Goal: Task Accomplishment & Management: Use online tool/utility

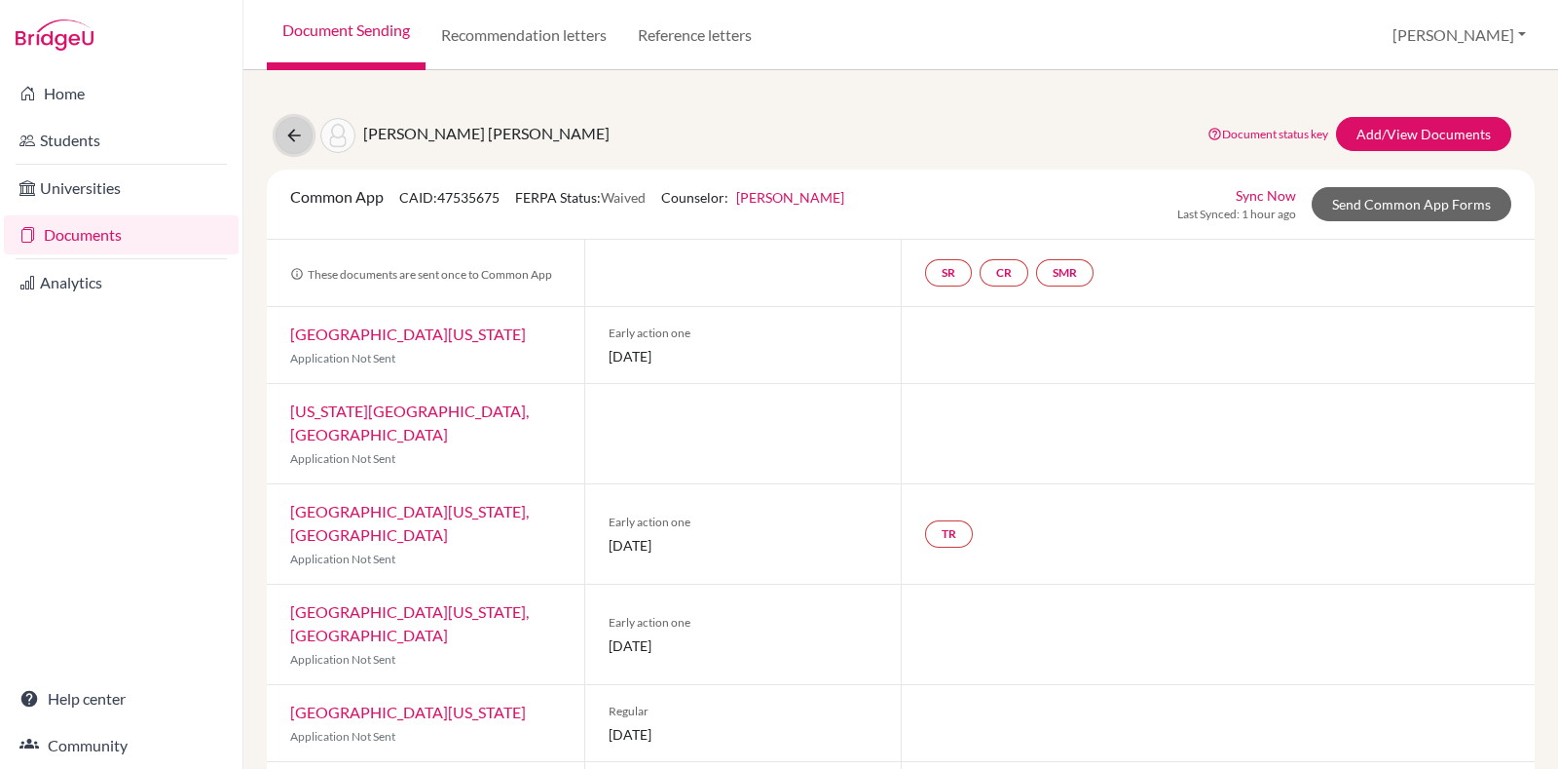
click at [305, 131] on button at bounding box center [294, 135] width 37 height 37
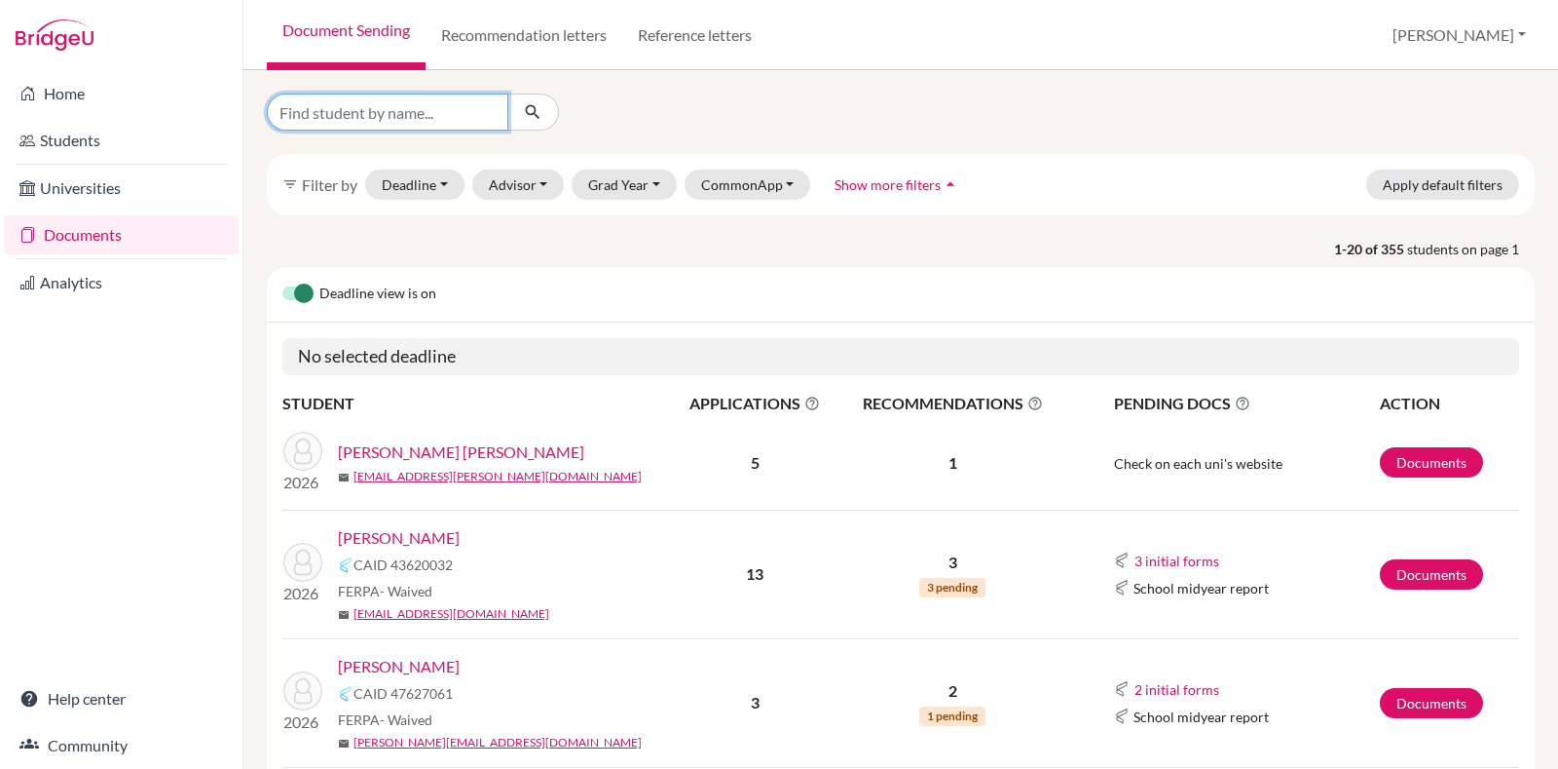
drag, startPoint x: 0, startPoint y: 0, endPoint x: 412, endPoint y: 97, distance: 423.4
click at [412, 97] on input "Find student by name..." at bounding box center [388, 112] width 242 height 37
type input "avistha"
click at [541, 107] on icon "submit" at bounding box center [532, 111] width 19 height 19
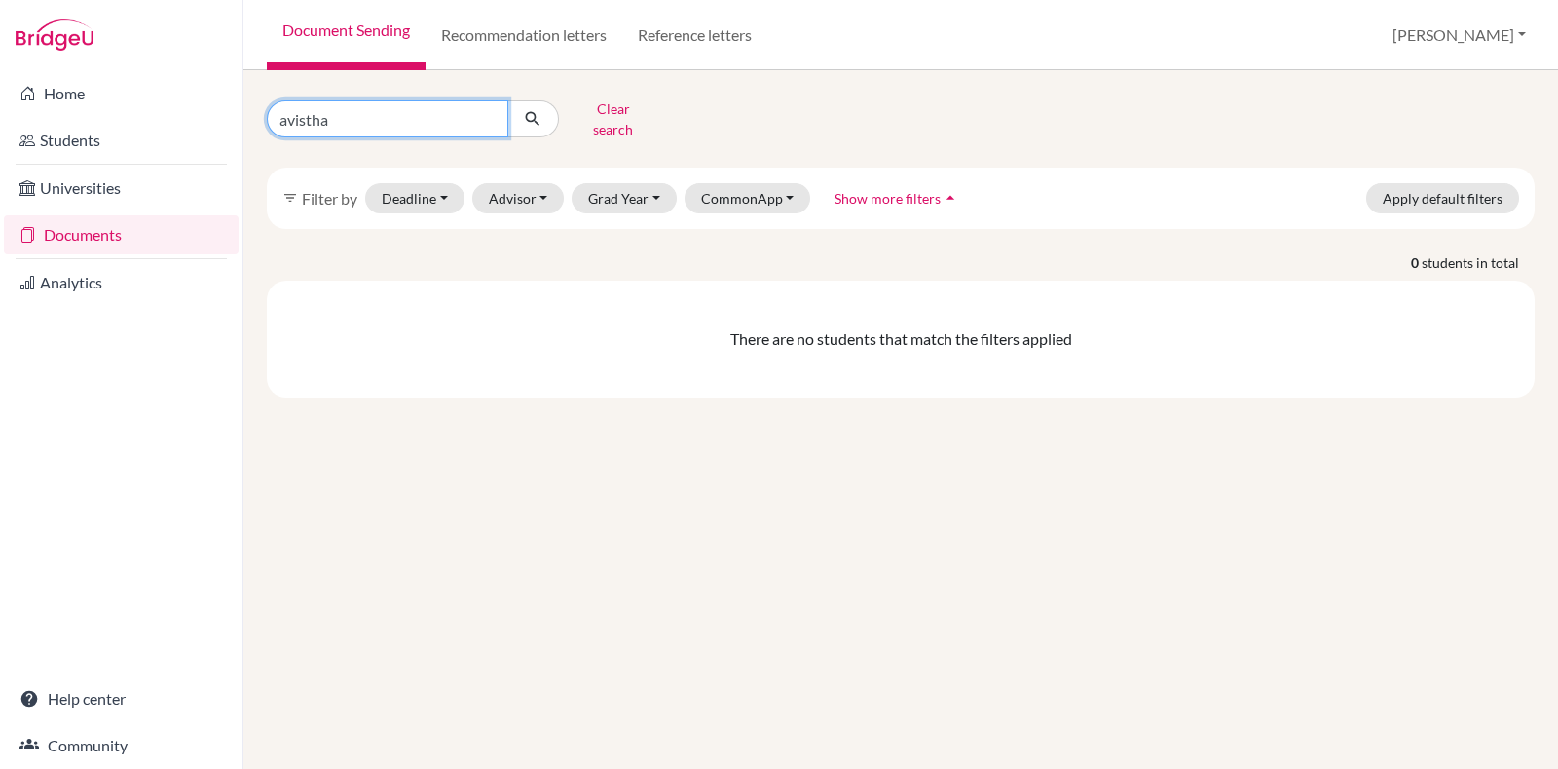
click at [369, 125] on input "avistha" at bounding box center [388, 118] width 242 height 37
type input "avis"
click at [540, 111] on icon "submit" at bounding box center [532, 118] width 19 height 19
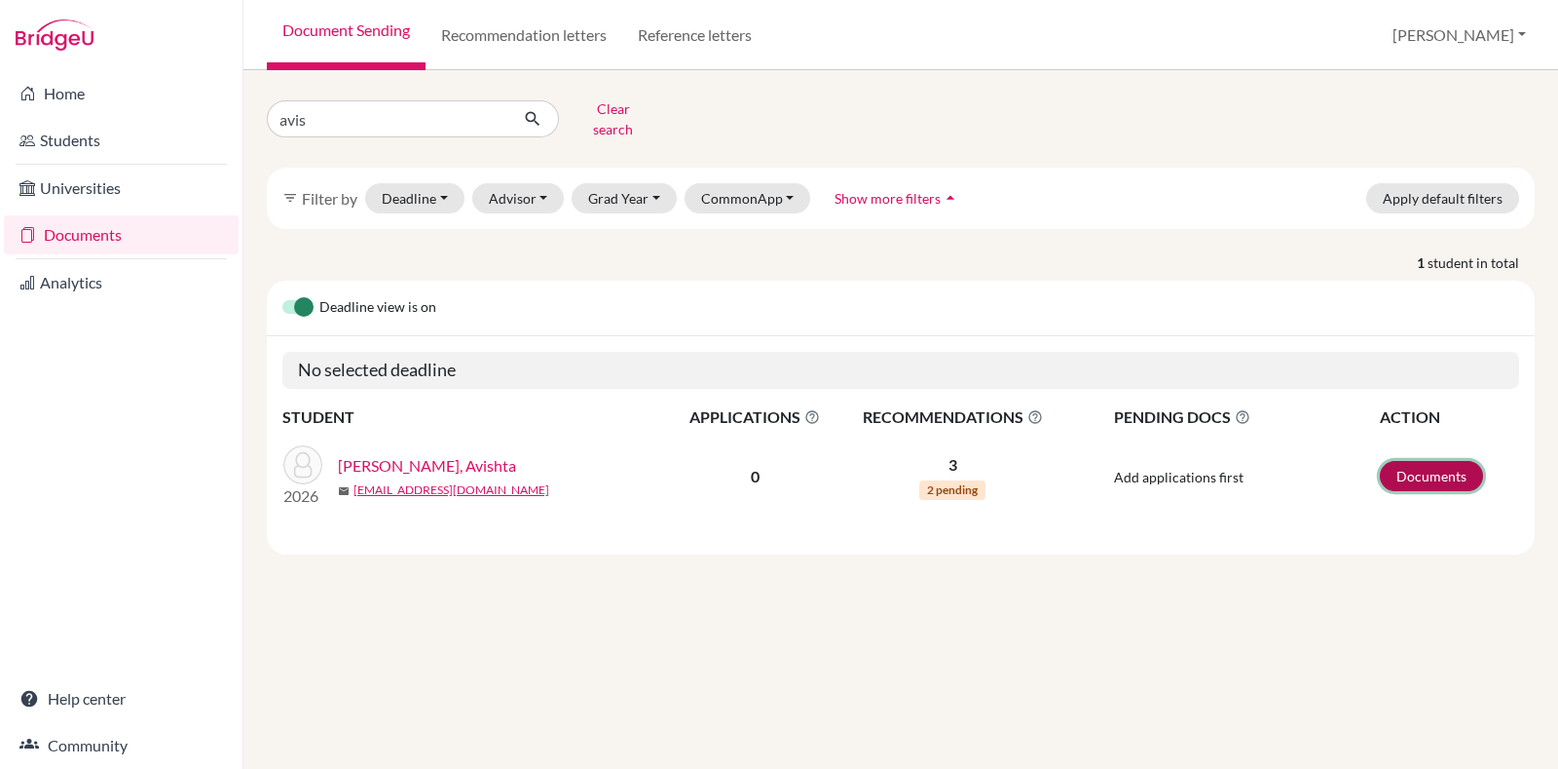
click at [1448, 461] on link "Documents" at bounding box center [1431, 476] width 103 height 30
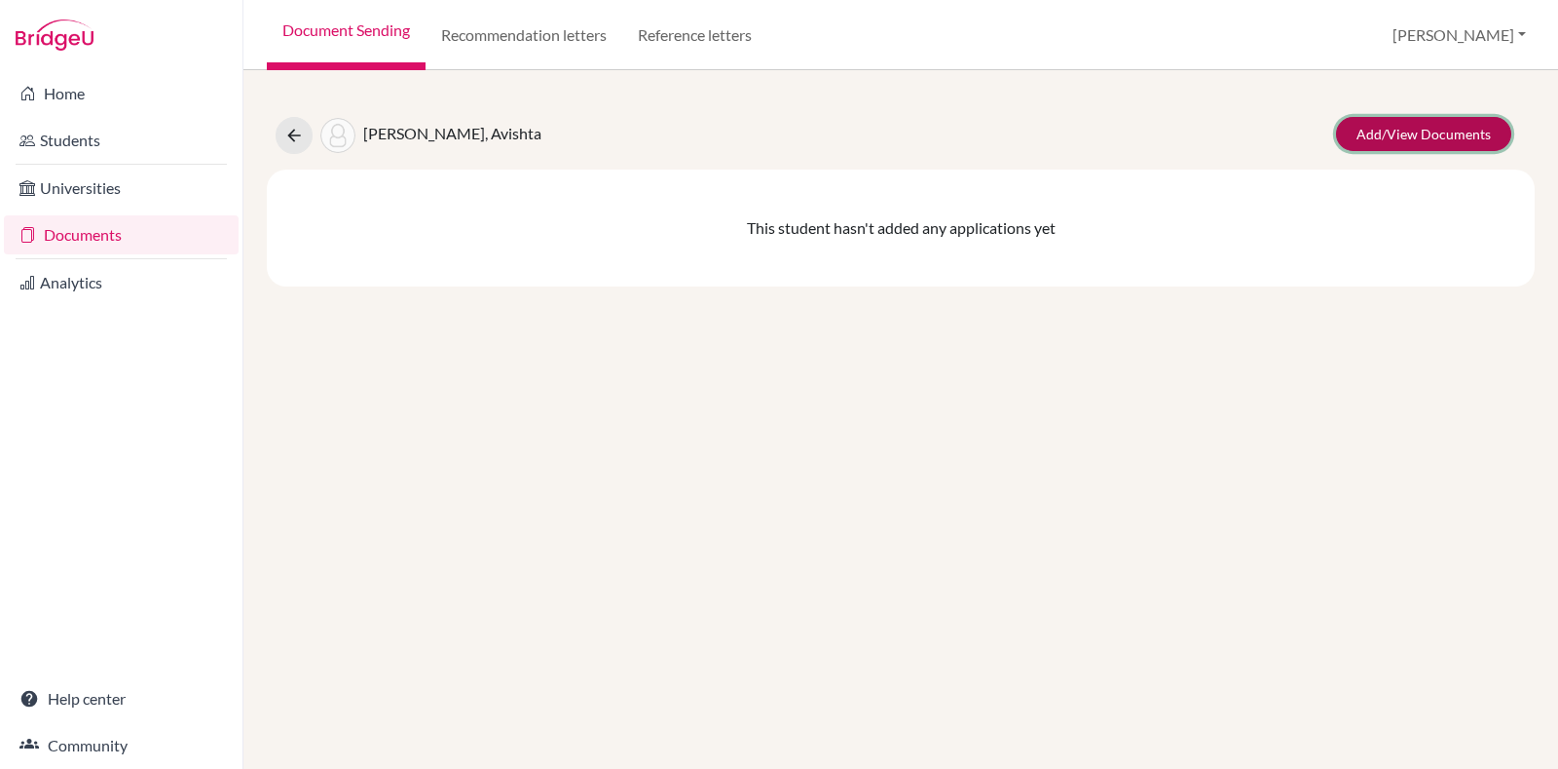
click at [1427, 126] on link "Add/View Documents" at bounding box center [1423, 134] width 175 height 34
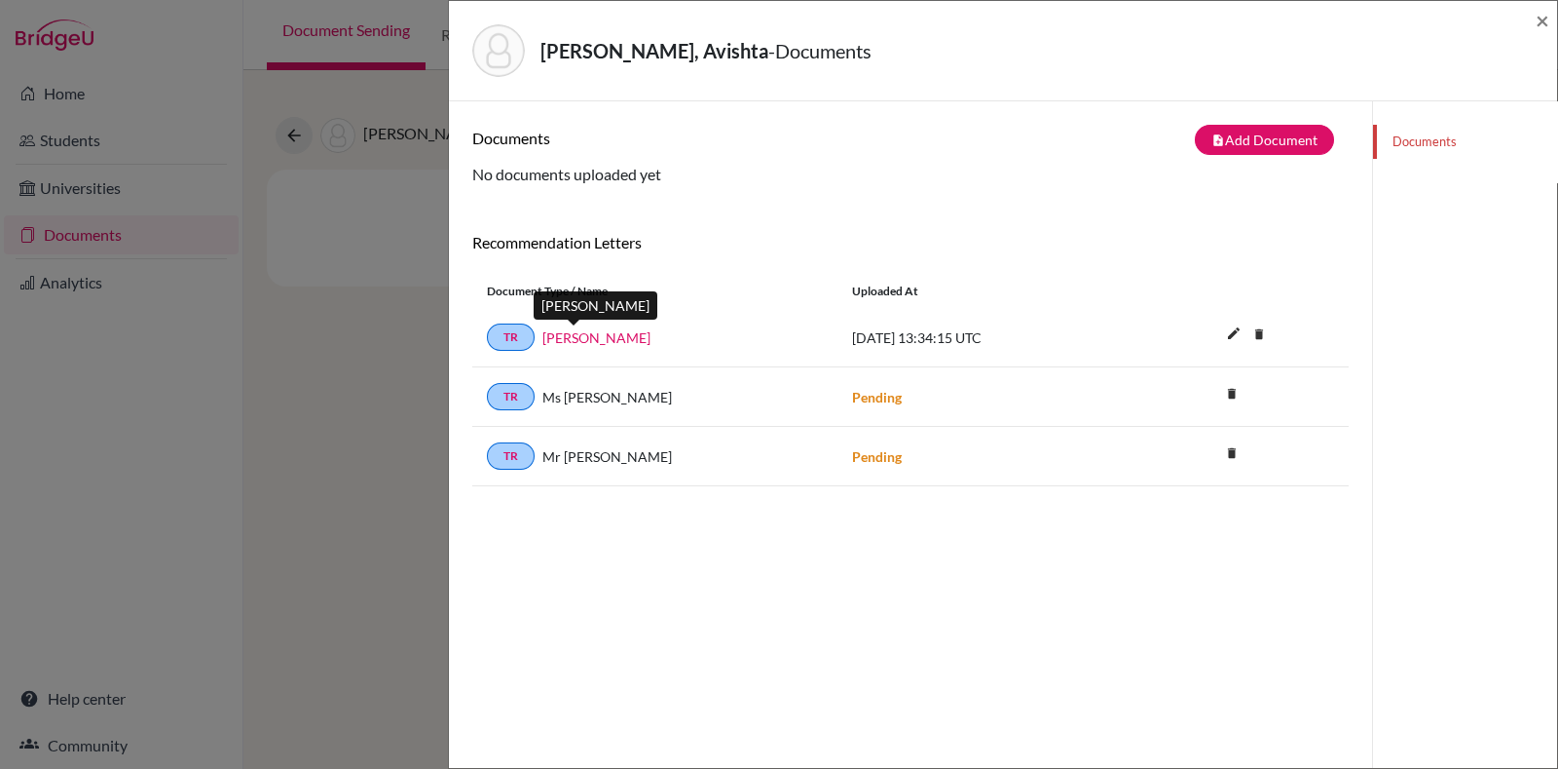
click at [577, 333] on link "Ms Cineraj" at bounding box center [597, 337] width 108 height 20
click at [1538, 27] on span "×" at bounding box center [1543, 20] width 14 height 28
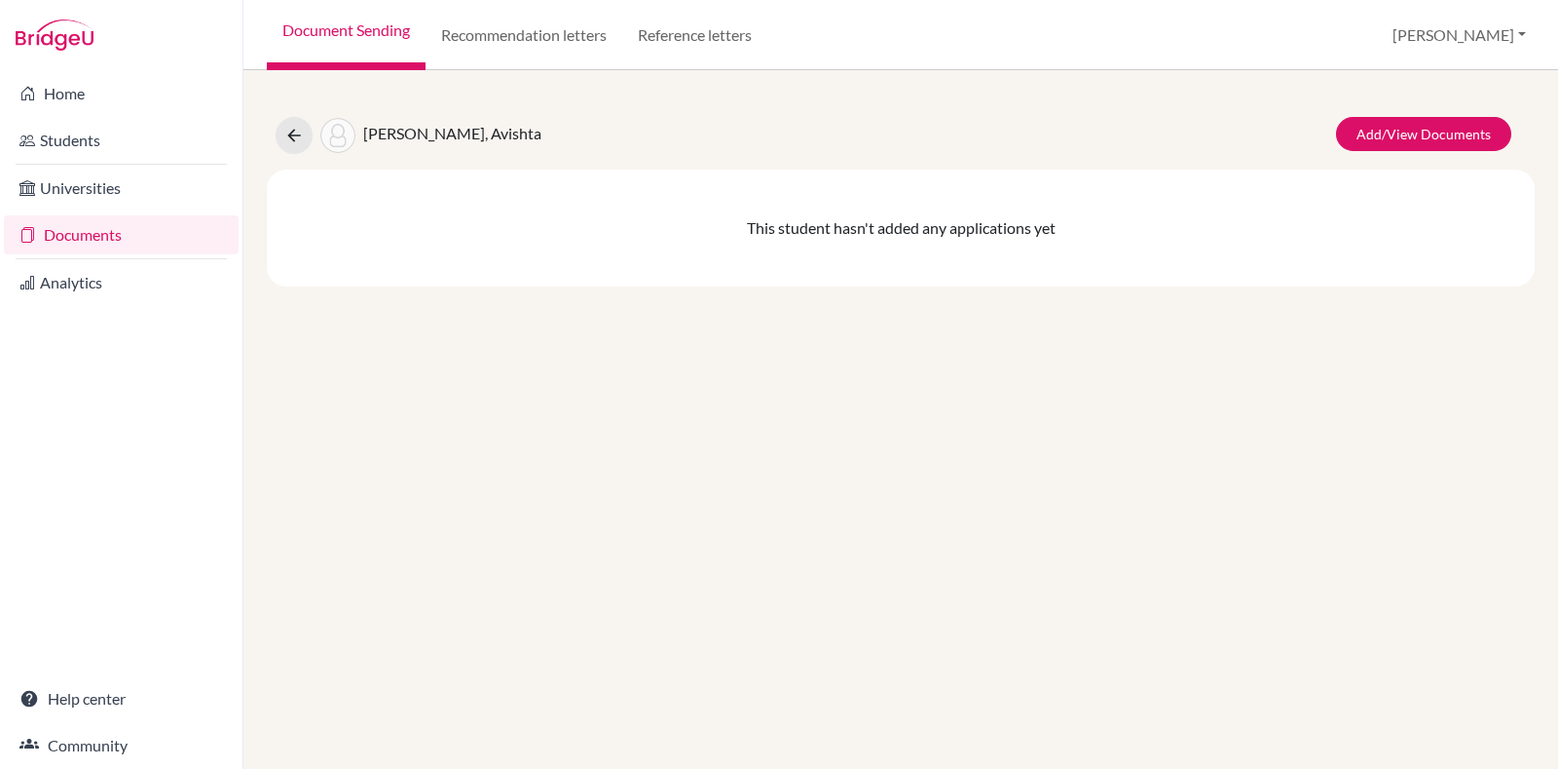
click at [176, 70] on li "Home" at bounding box center [121, 93] width 243 height 47
click at [170, 87] on link "Home" at bounding box center [121, 93] width 235 height 39
